Goal: Task Accomplishment & Management: Manage account settings

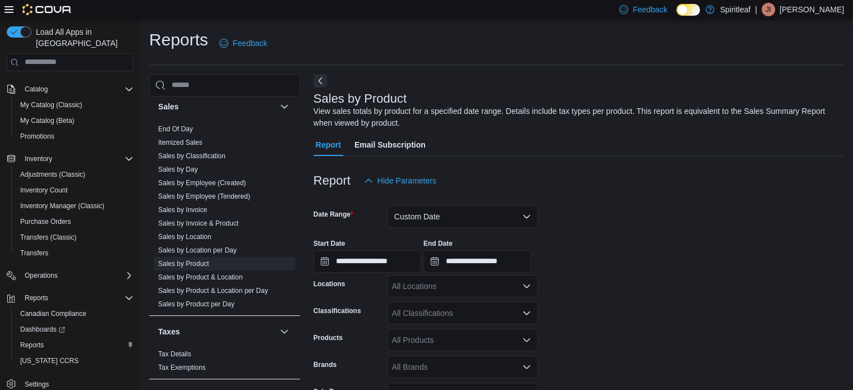
click at [831, 11] on p "[PERSON_NAME]" at bounding box center [812, 9] width 65 height 13
click at [777, 108] on span "Sign Out" at bounding box center [772, 106] width 30 height 11
